Goal: Information Seeking & Learning: Understand process/instructions

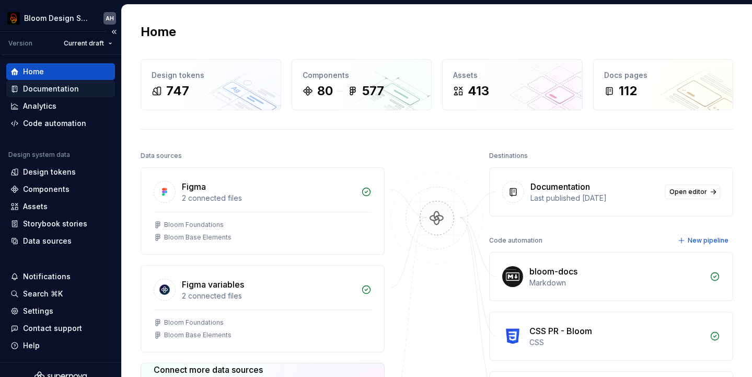
click at [76, 92] on div "Documentation" at bounding box center [60, 89] width 100 height 10
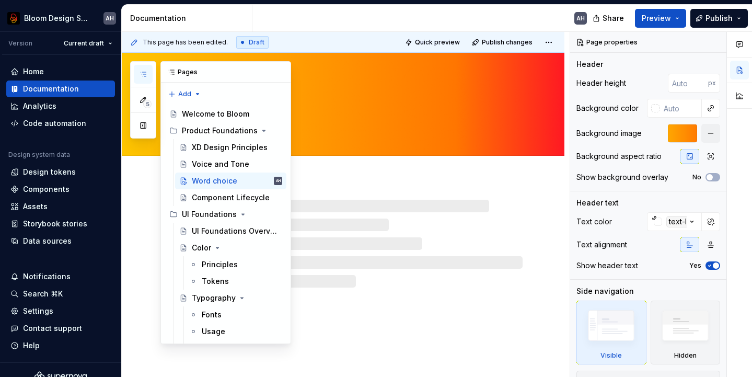
click at [141, 79] on button "button" at bounding box center [143, 74] width 19 height 19
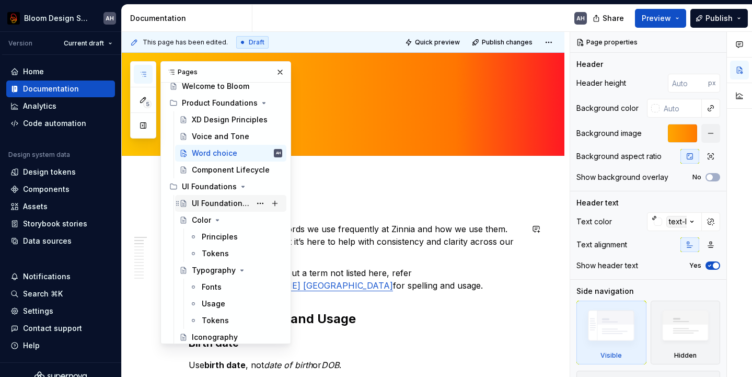
scroll to position [29, 0]
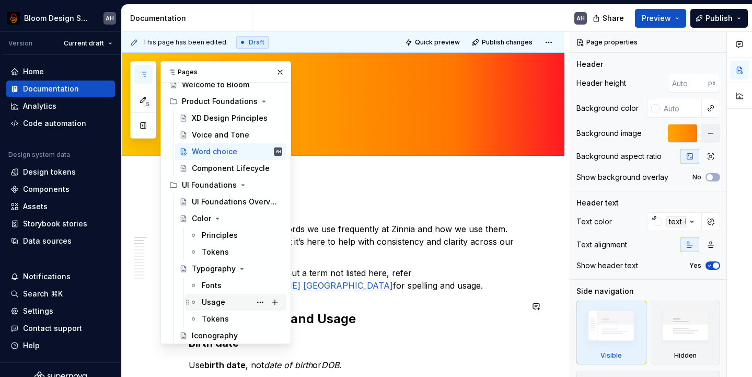
click at [211, 303] on div "Usage" at bounding box center [214, 302] width 24 height 10
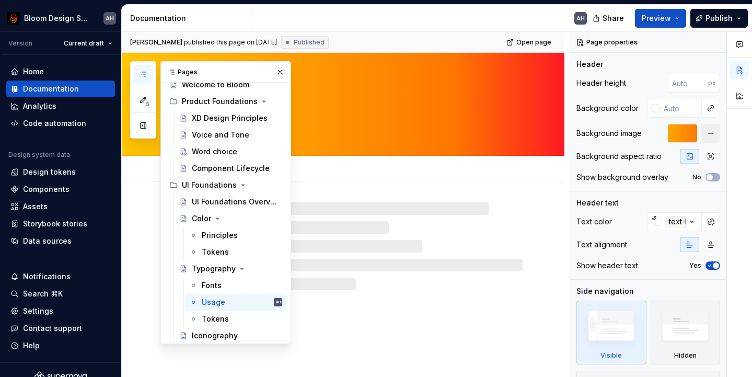
click at [394, 19] on div "AH" at bounding box center [423, 18] width 343 height 27
click at [675, 18] on button "Preview" at bounding box center [660, 18] width 51 height 19
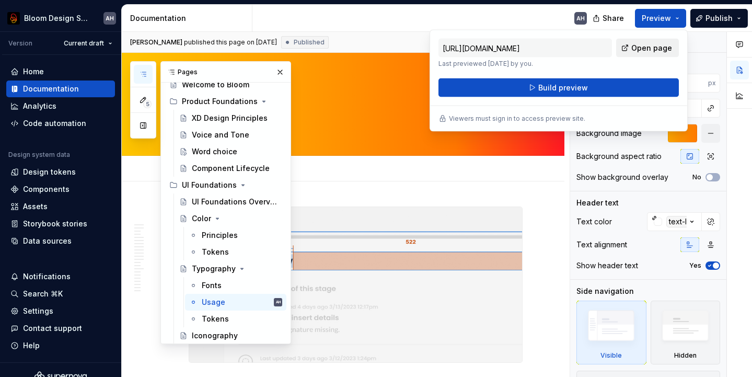
click at [645, 47] on span "Open page" at bounding box center [651, 48] width 41 height 10
type textarea "*"
